Goal: Transaction & Acquisition: Purchase product/service

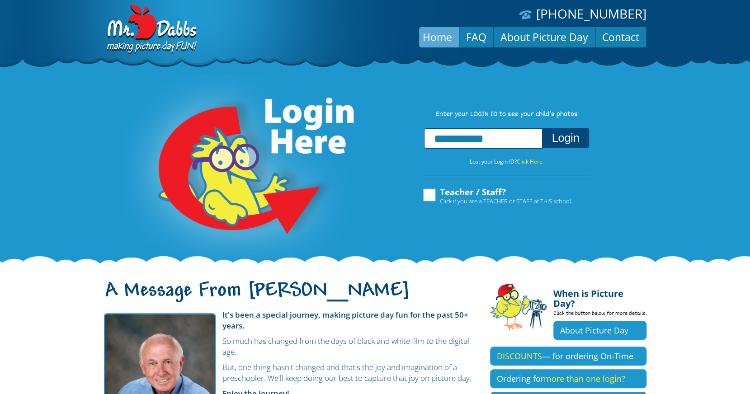
type input "**********"
click at [567, 141] on button "Login" at bounding box center [565, 138] width 47 height 20
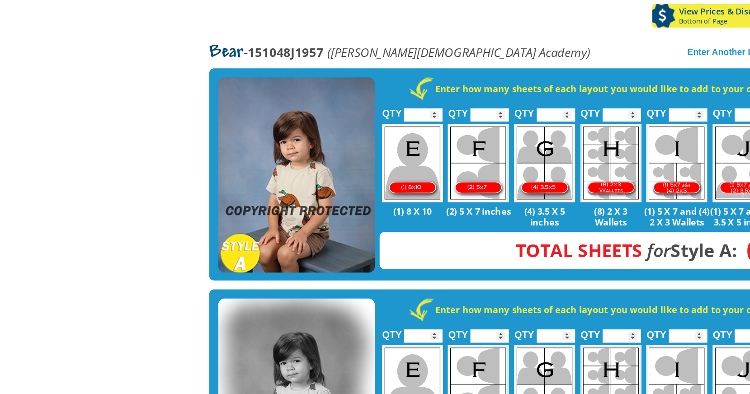
scroll to position [164, 0]
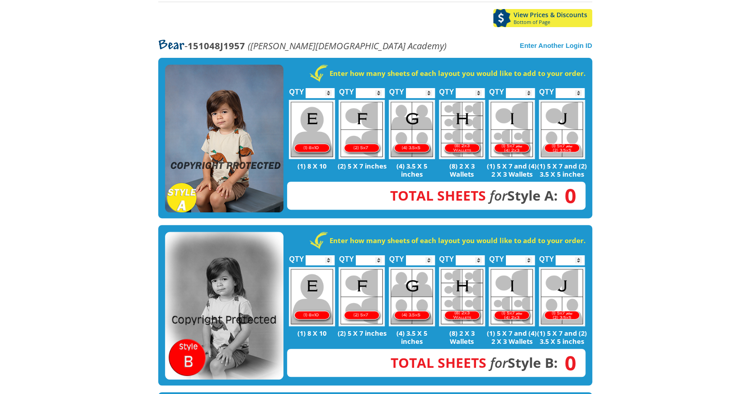
click at [313, 125] on img at bounding box center [312, 129] width 46 height 59
type input "*"
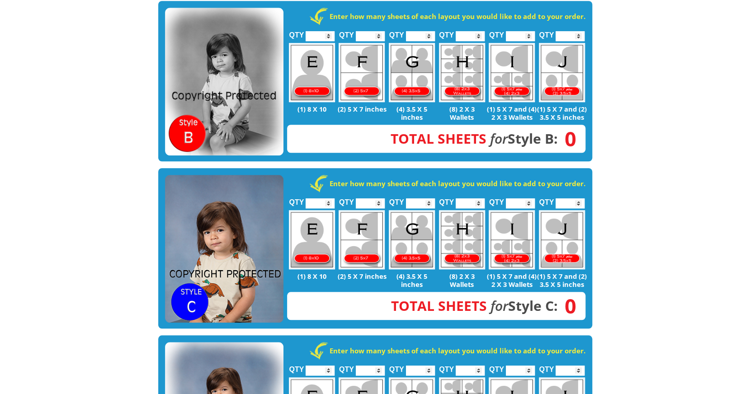
scroll to position [395, 0]
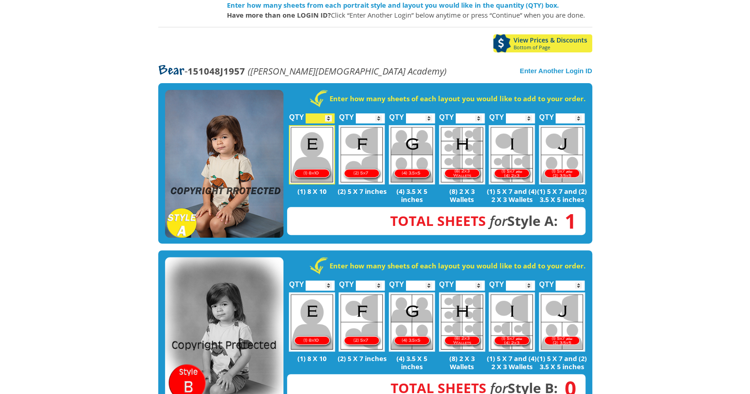
scroll to position [135, 0]
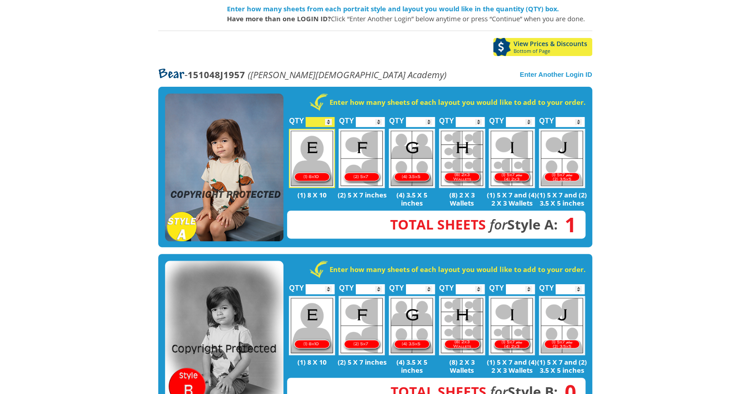
click at [658, 172] on body "(888) 598-4911 Menu Home FAQ Cart About Picture Day Contact Let's select portra…" at bounding box center [375, 62] width 750 height 394
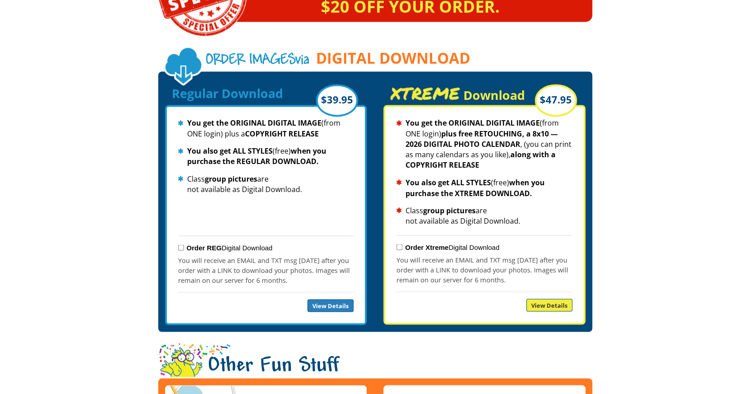
scroll to position [939, 0]
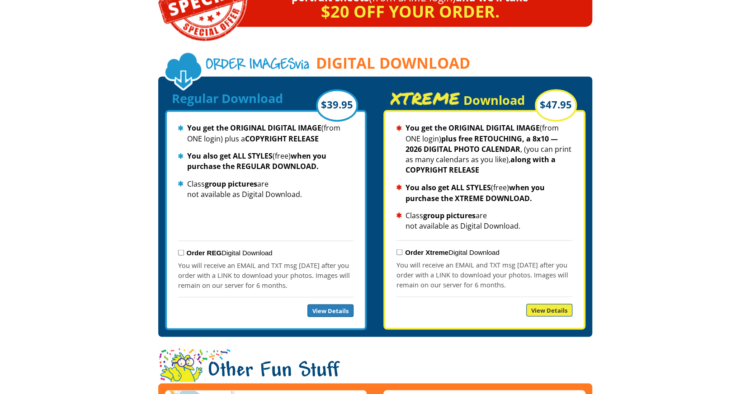
click at [393, 164] on div "You get the ORIGINAL DIGITAL IMAGE (from ONE login) plus free RETOUCHING, a 8x1…" at bounding box center [484, 220] width 202 height 220
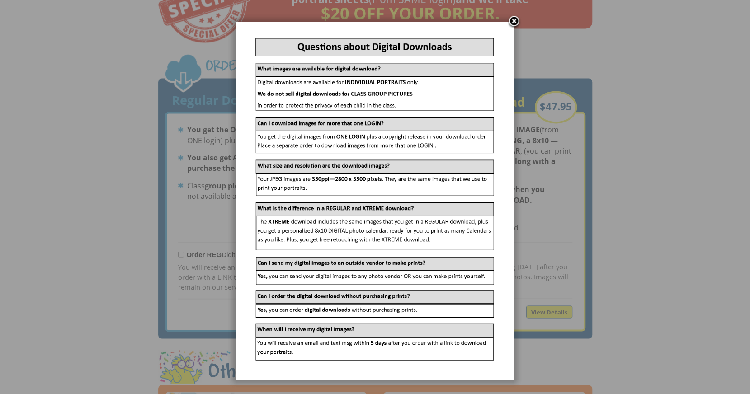
scroll to position [938, 0]
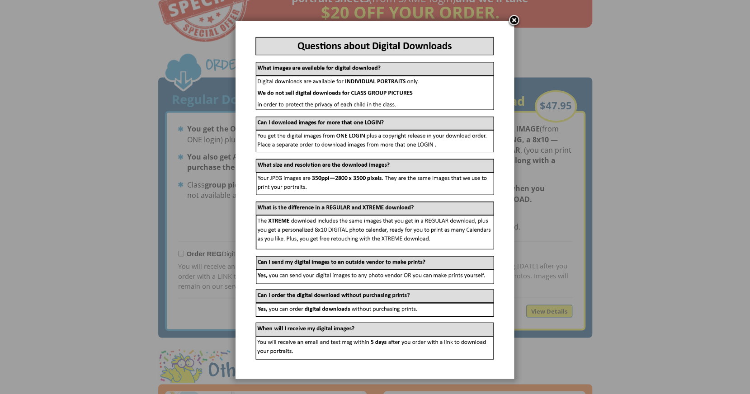
click at [180, 334] on div at bounding box center [375, 5] width 750 height 1887
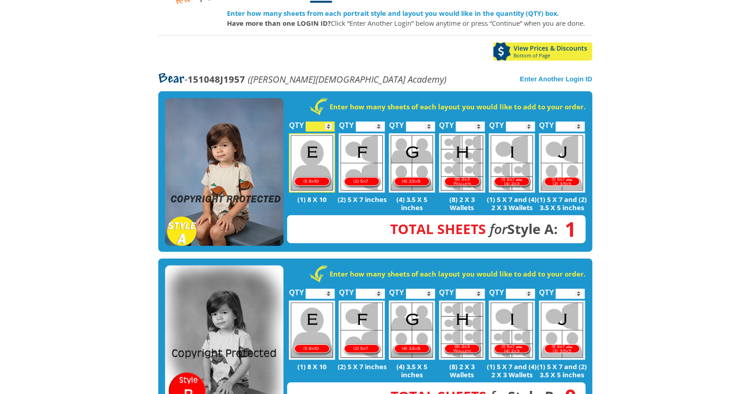
scroll to position [133, 0]
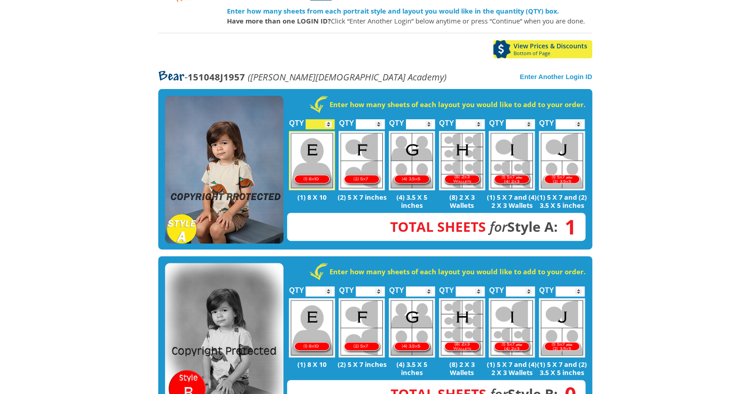
type input "*"
click at [378, 119] on input "*" at bounding box center [370, 124] width 29 height 10
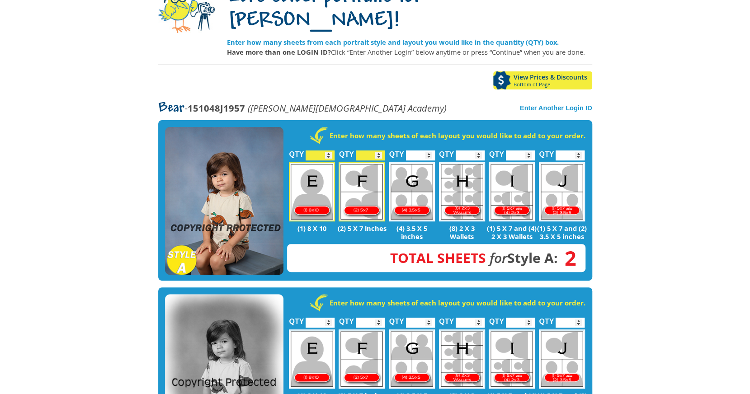
scroll to position [97, 0]
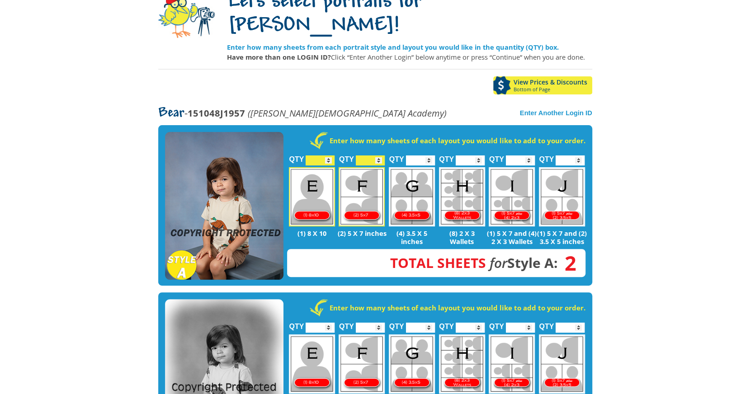
click at [329, 156] on input "*" at bounding box center [320, 161] width 29 height 10
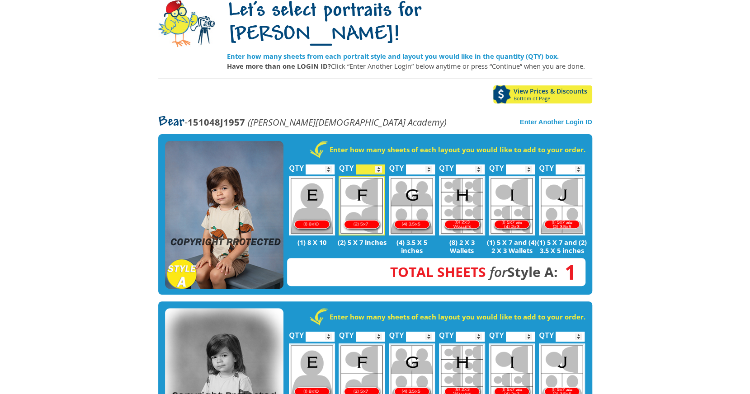
scroll to position [89, 0]
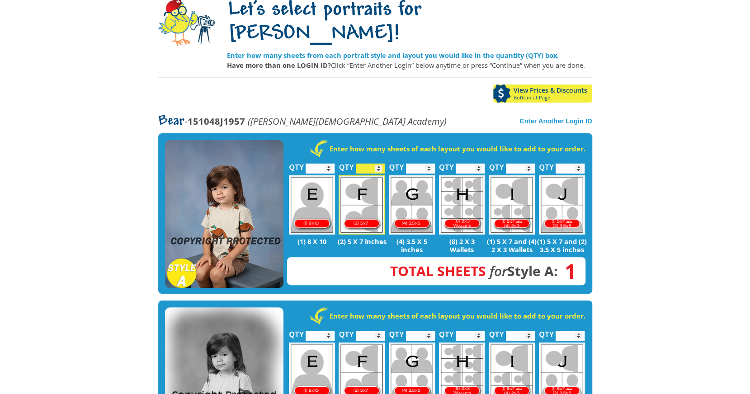
click at [328, 164] on input "*" at bounding box center [320, 169] width 29 height 10
click at [628, 211] on body "(888) 598-4911 Menu Home FAQ Cart About Picture Day Contact Let's select portra…" at bounding box center [375, 108] width 750 height 394
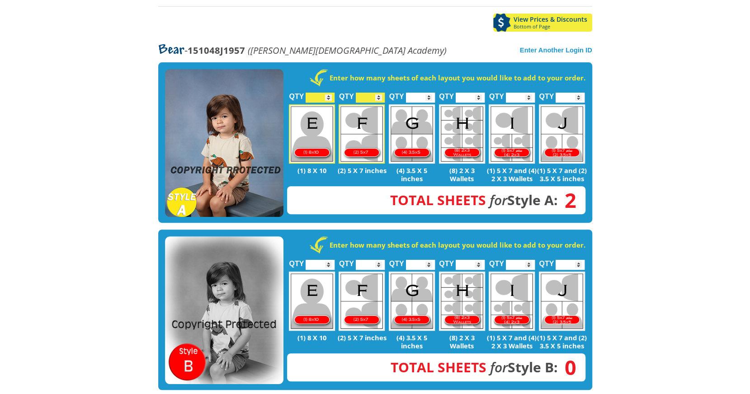
scroll to position [161, 0]
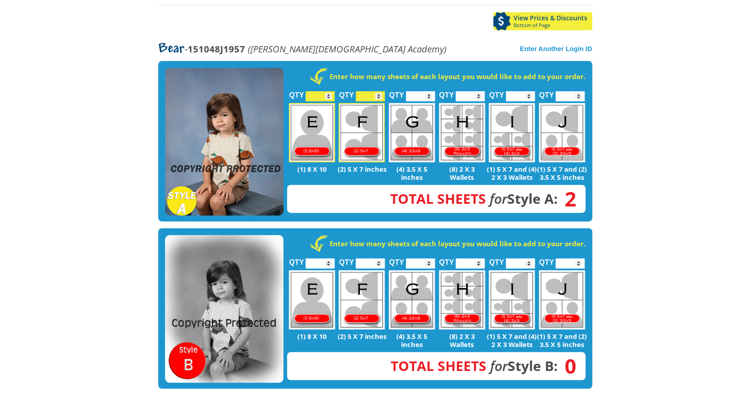
type input "*"
click at [327, 91] on input "*" at bounding box center [320, 96] width 29 height 10
click at [702, 136] on body "(888) 598-4911 Menu Home FAQ Cart About Picture Day Contact Let's select portra…" at bounding box center [375, 36] width 750 height 394
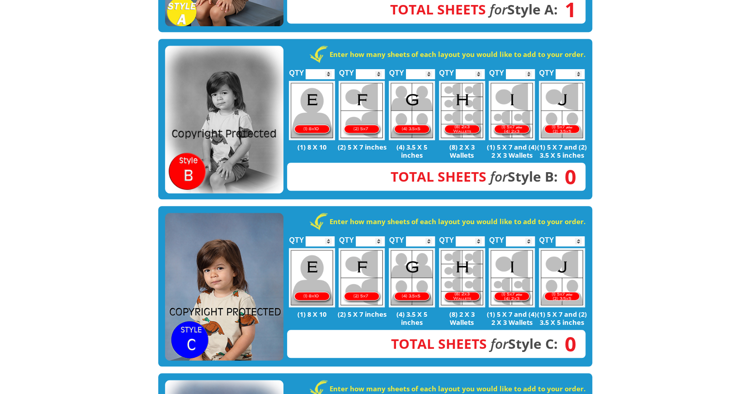
scroll to position [348, 0]
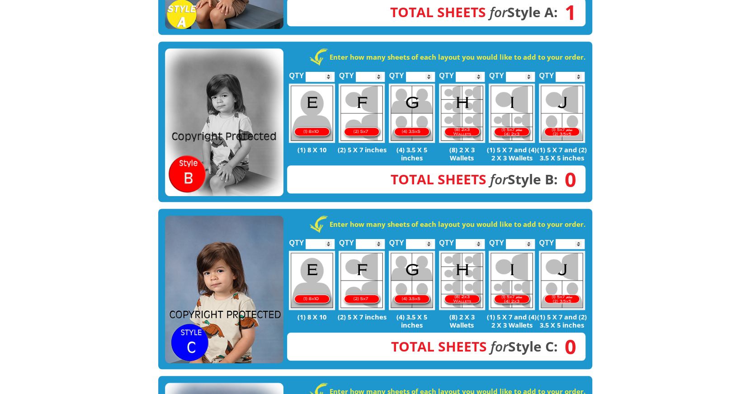
click at [328, 72] on input "*" at bounding box center [320, 77] width 29 height 10
click at [378, 72] on input "*" at bounding box center [370, 77] width 29 height 10
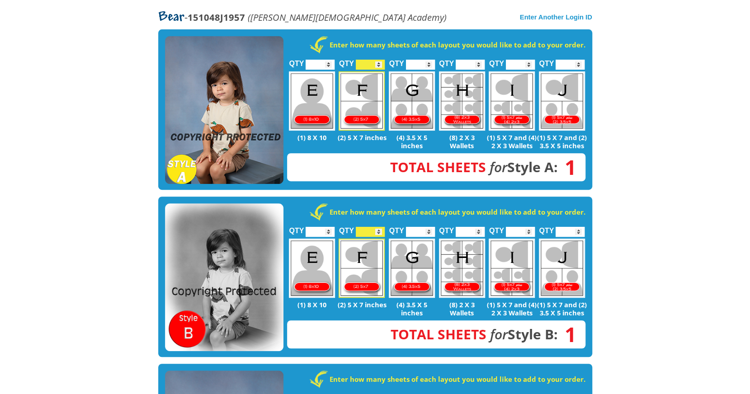
scroll to position [192, 0]
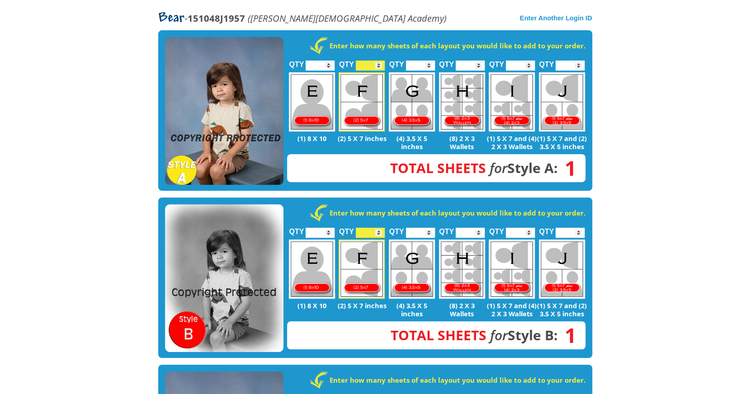
type input "*"
click at [379, 228] on input "*" at bounding box center [370, 233] width 29 height 10
click at [636, 199] on body "(888) 598-4911 Menu Home FAQ Cart About Picture Day Contact Let's select portra…" at bounding box center [375, 5] width 750 height 394
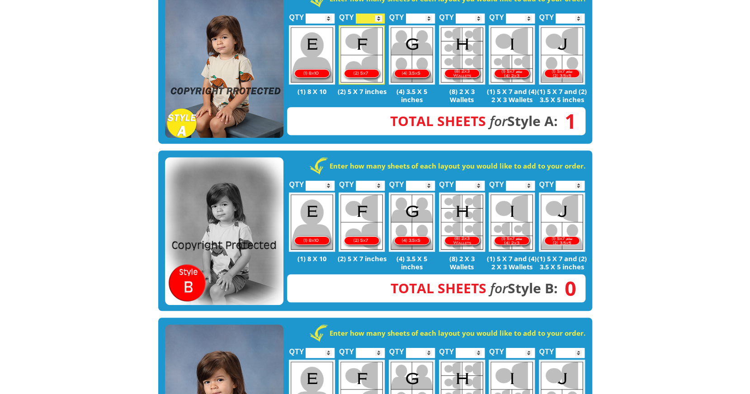
scroll to position [214, 0]
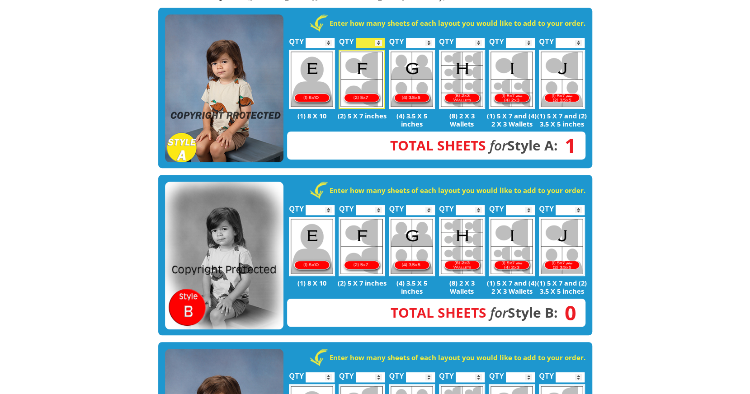
type input "*"
click at [428, 38] on input "*" at bounding box center [420, 43] width 29 height 10
type input "*"
click at [328, 38] on input "*" at bounding box center [320, 43] width 29 height 10
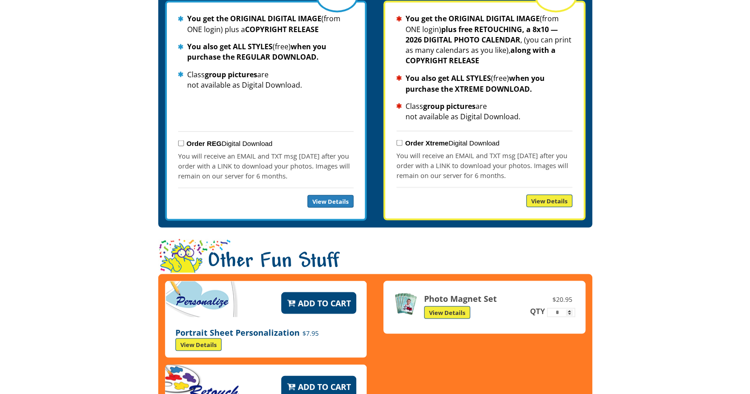
scroll to position [1049, 0]
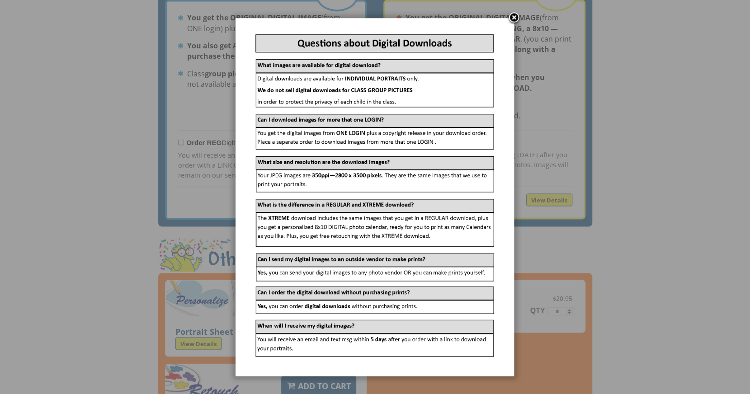
click at [513, 17] on link at bounding box center [514, 18] width 14 height 14
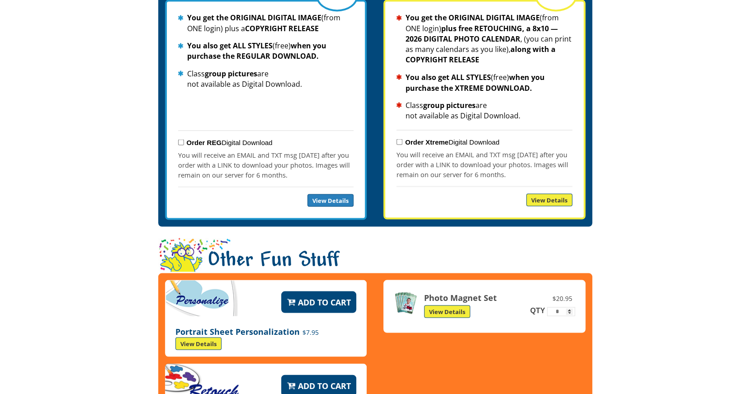
drag, startPoint x: 105, startPoint y: 149, endPoint x: 71, endPoint y: 220, distance: 79.1
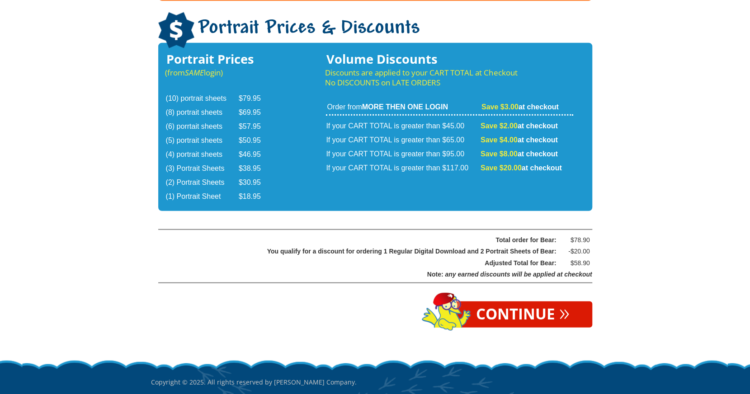
scroll to position [1484, 0]
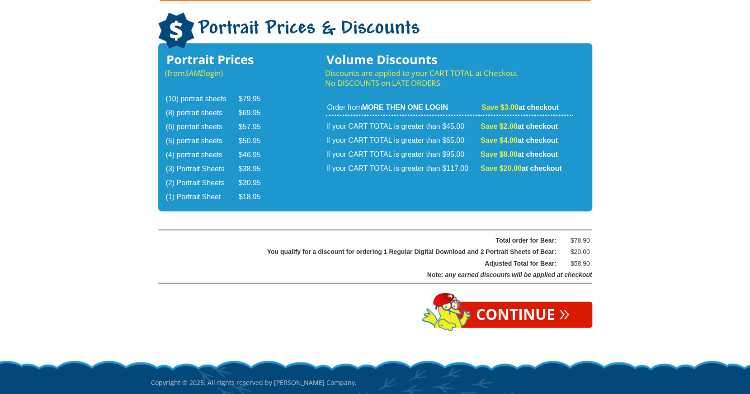
drag, startPoint x: 622, startPoint y: 194, endPoint x: 652, endPoint y: 206, distance: 32.7
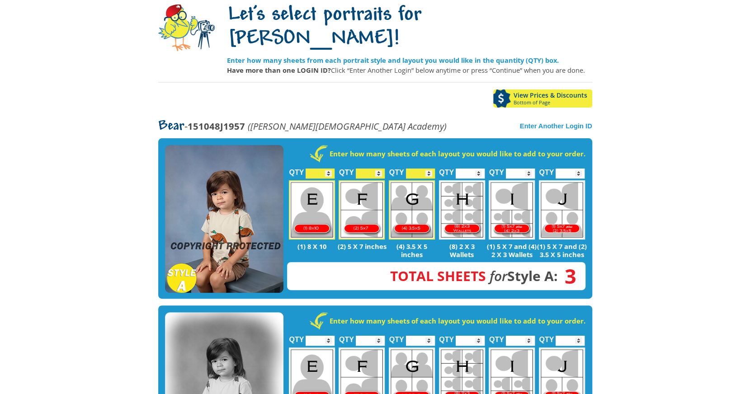
scroll to position [86, 0]
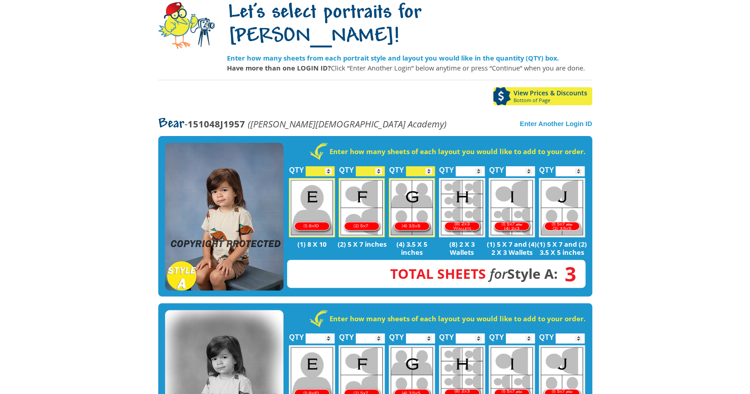
click at [378, 178] on img at bounding box center [362, 207] width 46 height 59
type input "*"
click at [692, 161] on body "(888) 598-4911 Menu Home FAQ Cart About Picture Day Contact Let's select portra…" at bounding box center [375, 111] width 750 height 394
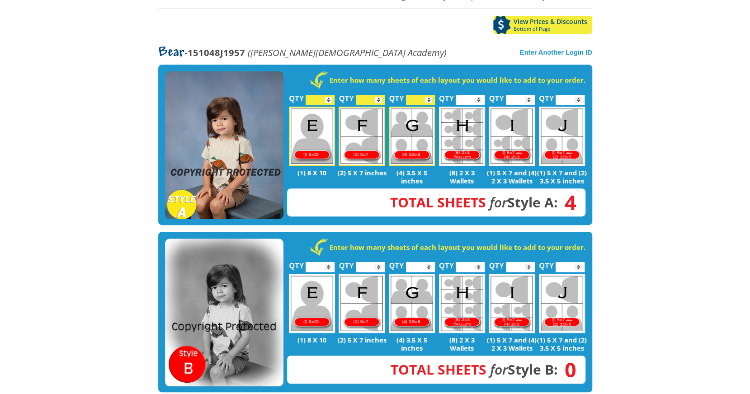
scroll to position [158, 0]
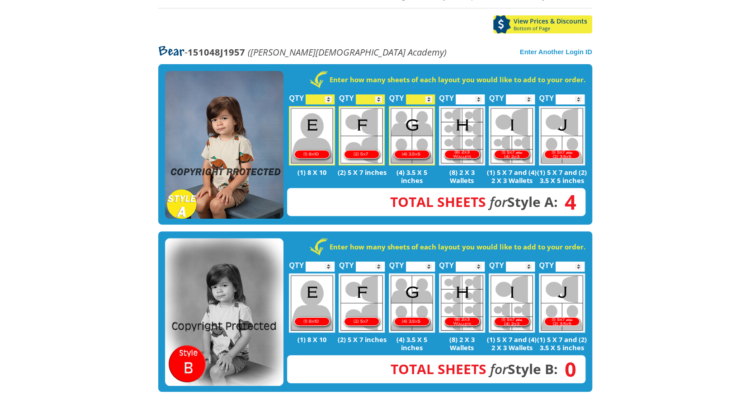
click at [624, 142] on body "(888) 598-4911 Menu Home FAQ Cart About Picture Day Contact Let's select portra…" at bounding box center [375, 39] width 750 height 394
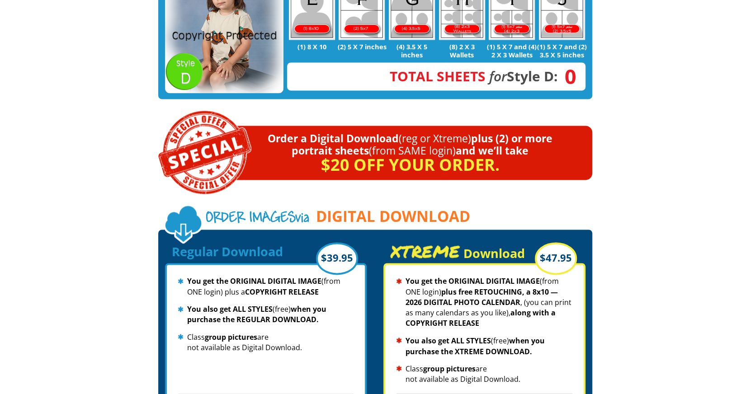
scroll to position [785, 0]
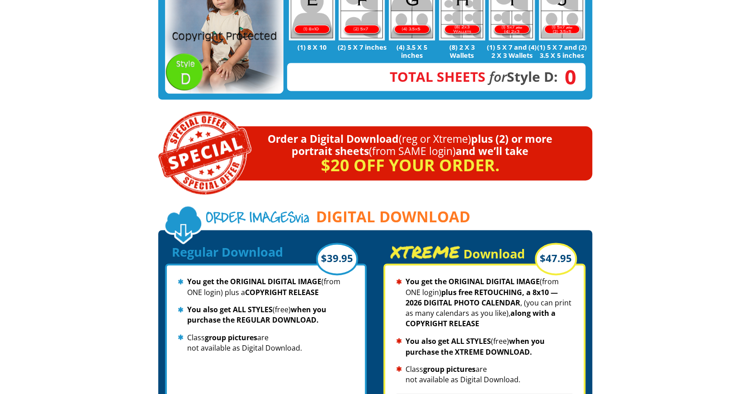
click at [394, 157] on div "Order a Digital Download (reg or Xtreme) plus (2) or more portrait sheets (from…" at bounding box center [387, 153] width 409 height 54
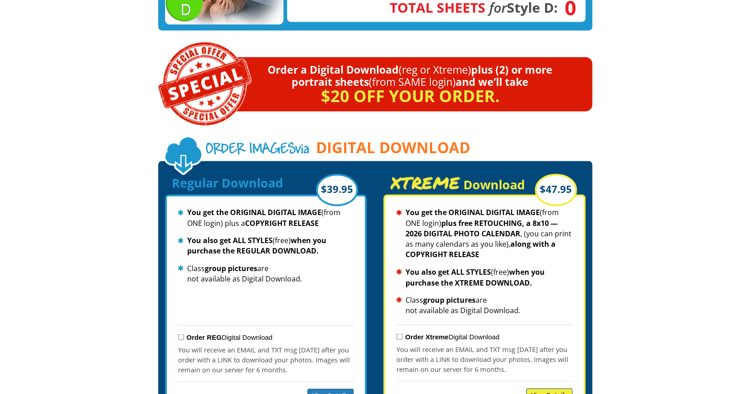
scroll to position [855, 0]
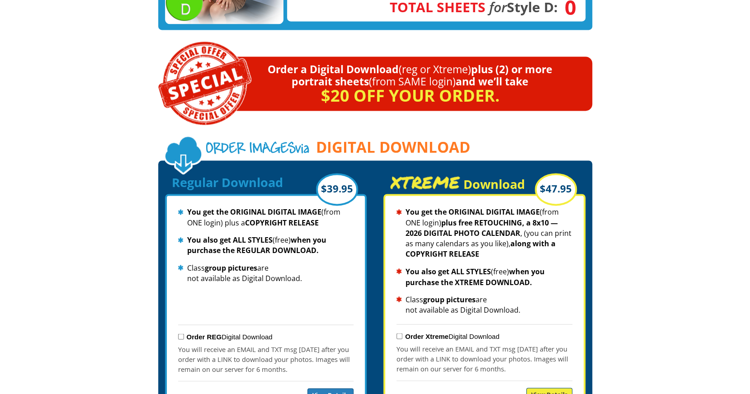
drag, startPoint x: 219, startPoint y: 348, endPoint x: 317, endPoint y: 347, distance: 97.2
click at [317, 347] on p "You will receive an EMAIL and TXT msg within 5 days after you order with a LINK…" at bounding box center [265, 359] width 175 height 30
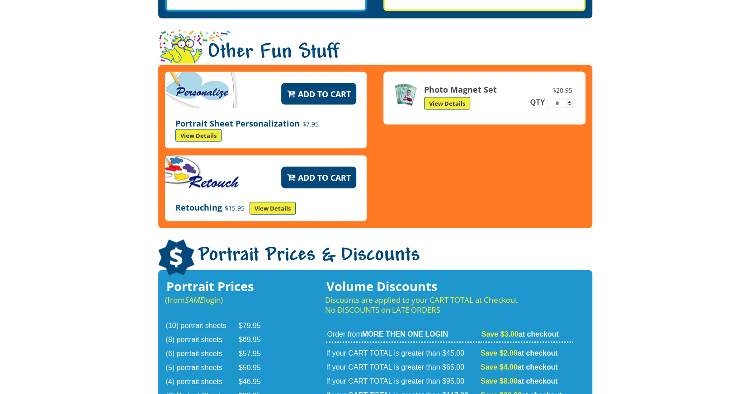
scroll to position [1258, 0]
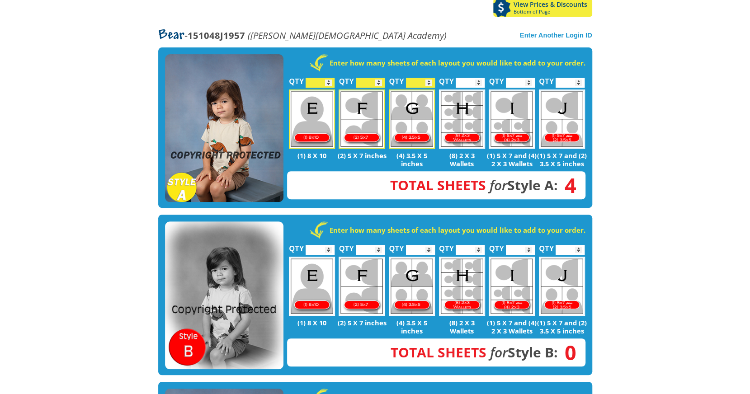
scroll to position [175, 0]
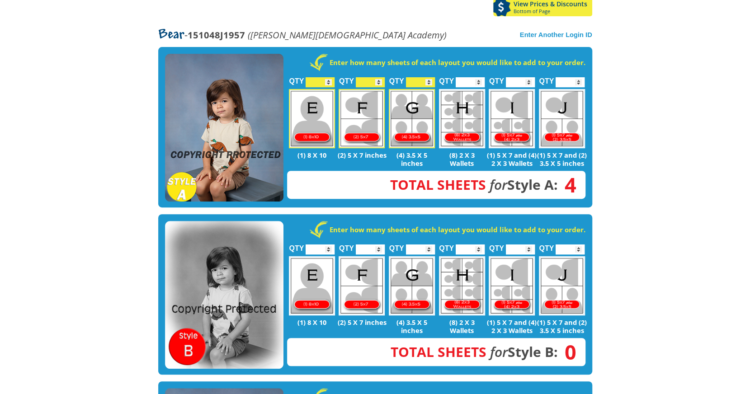
type input "*"
click at [327, 77] on input "*" at bounding box center [320, 82] width 29 height 10
click at [72, 150] on body "(888) 598-4911 Menu Home FAQ Cart About Picture Day Contact Let's select portra…" at bounding box center [375, 22] width 750 height 394
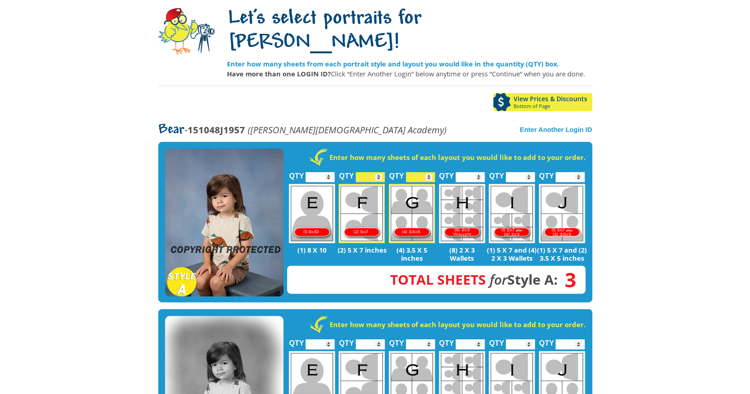
scroll to position [81, 0]
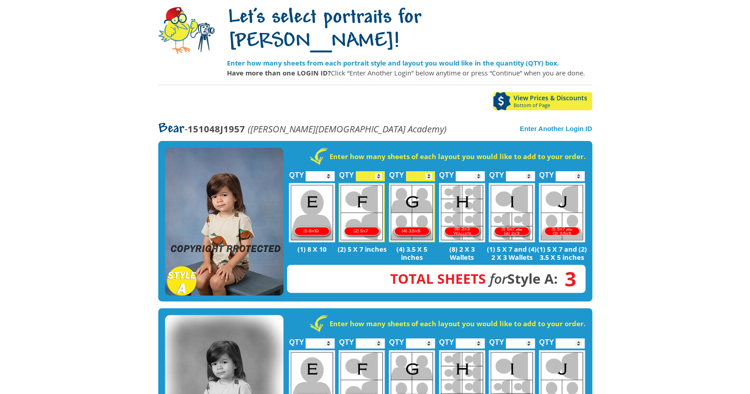
type input "*"
click at [377, 171] on input "*" at bounding box center [370, 176] width 29 height 10
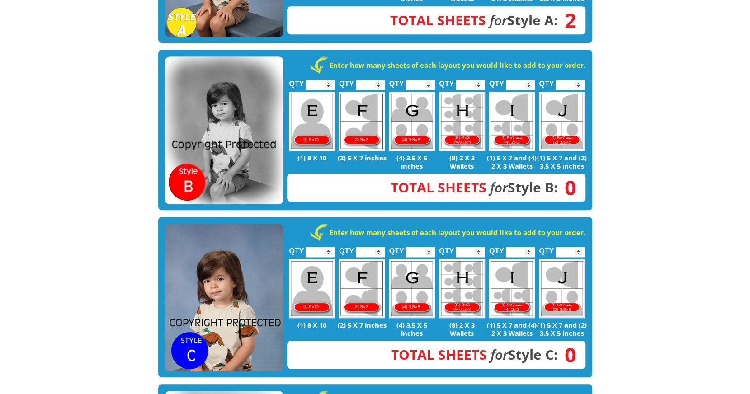
scroll to position [370, 0]
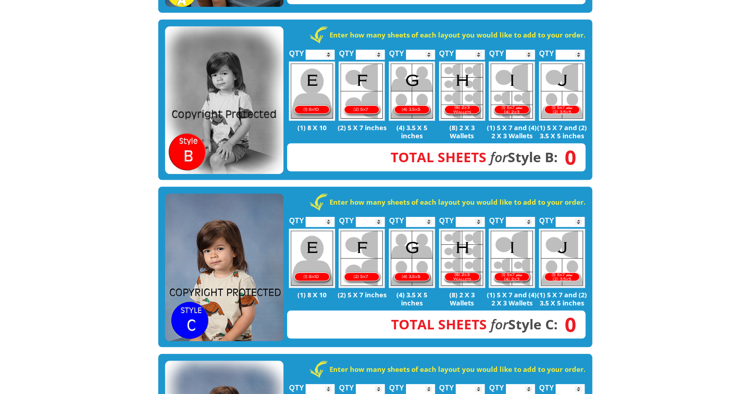
drag, startPoint x: 327, startPoint y: 235, endPoint x: 125, endPoint y: 132, distance: 226.9
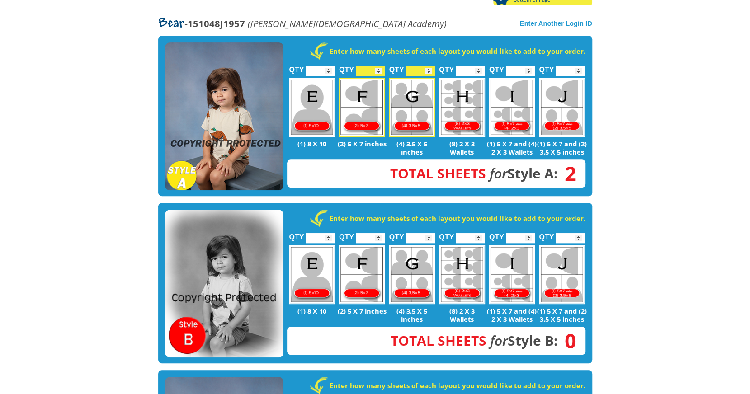
scroll to position [191, 0]
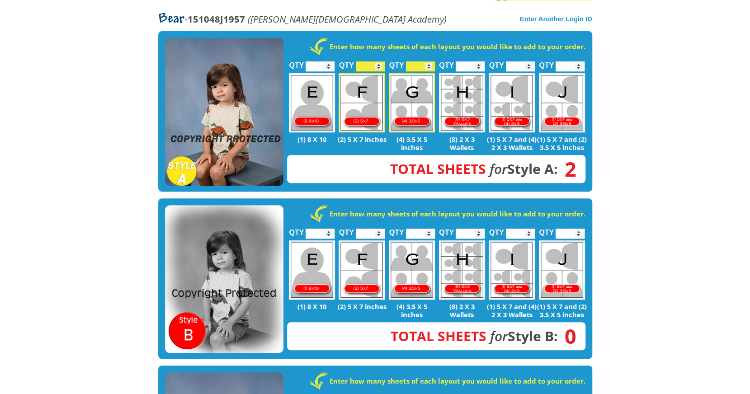
drag, startPoint x: 125, startPoint y: 132, endPoint x: 119, endPoint y: 122, distance: 11.7
click at [119, 122] on body "(888) 598-4911 Menu Home FAQ Cart About Picture Day Contact Let's select portra…" at bounding box center [375, 6] width 750 height 394
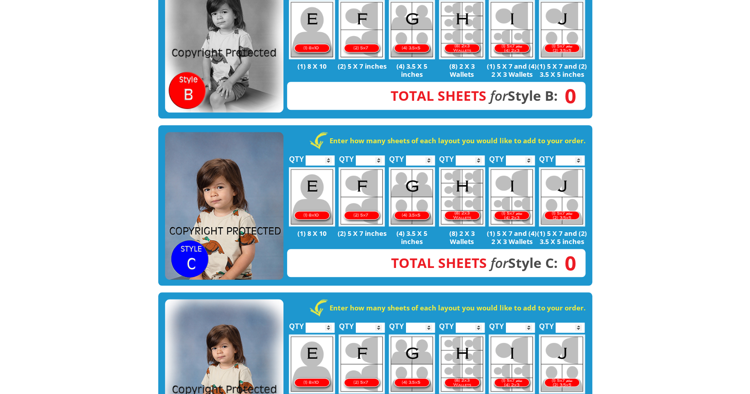
scroll to position [430, 0]
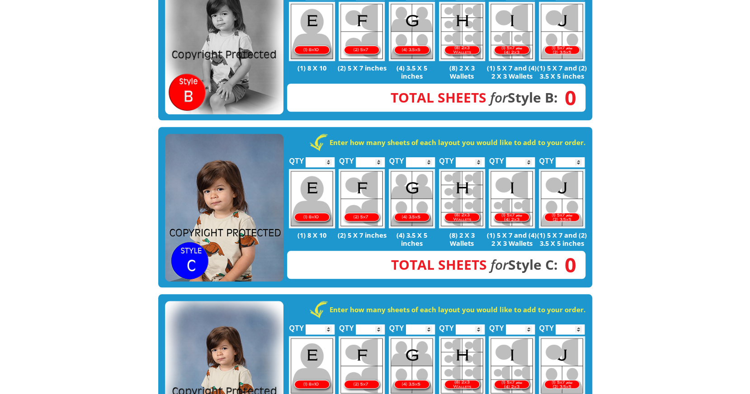
drag, startPoint x: 213, startPoint y: 178, endPoint x: 121, endPoint y: 151, distance: 96.3
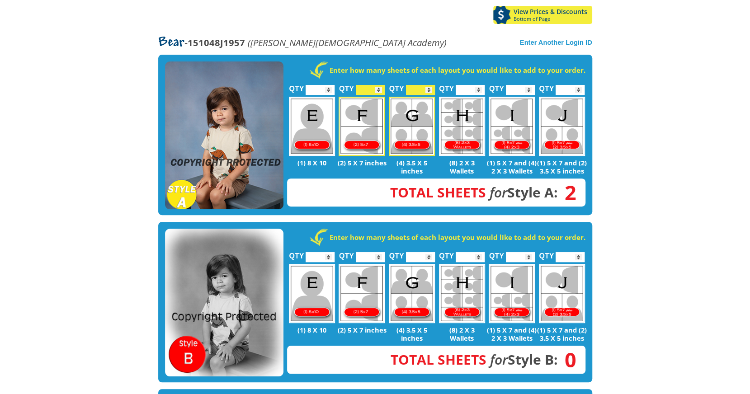
scroll to position [165, 0]
